Goal: Information Seeking & Learning: Understand process/instructions

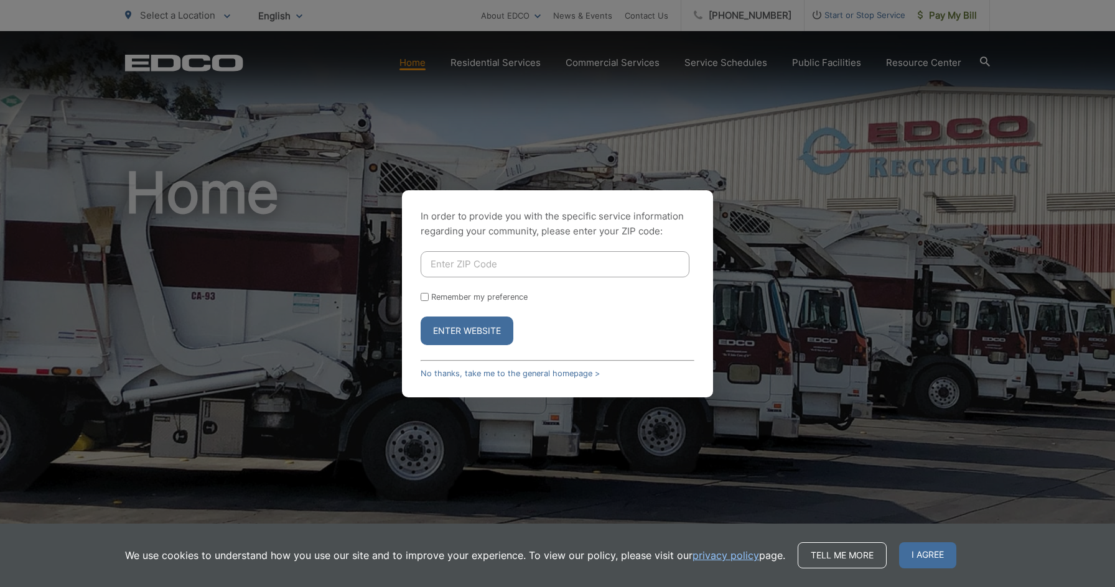
click at [584, 263] on input "Enter ZIP Code" at bounding box center [555, 264] width 269 height 26
type input "90813"
click at [487, 324] on button "Enter Website" at bounding box center [467, 331] width 93 height 29
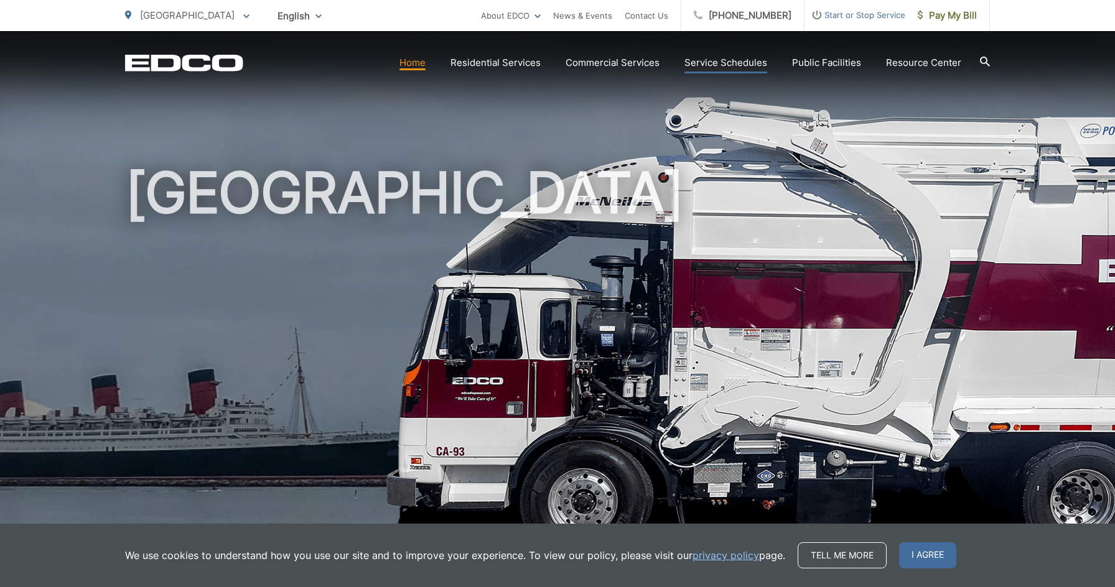
click at [753, 63] on link "Service Schedules" at bounding box center [725, 62] width 83 height 15
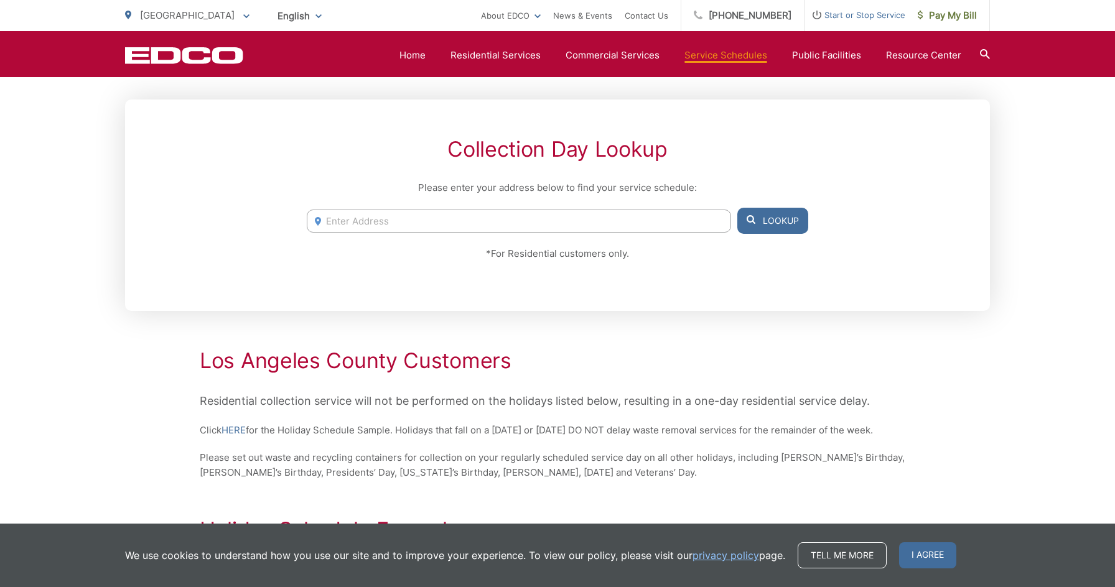
scroll to position [225, 0]
